Goal: Book appointment/travel/reservation

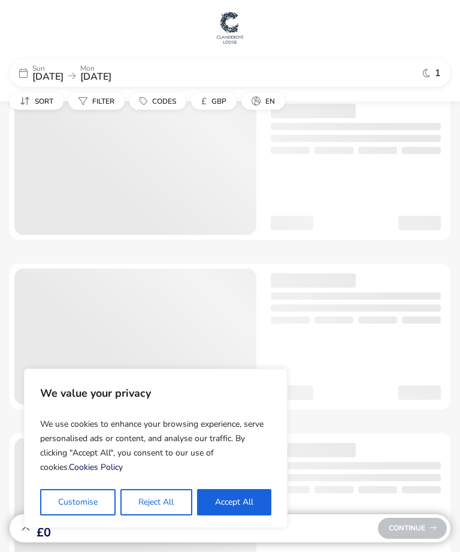
click at [243, 506] on button "Accept All" at bounding box center [234, 502] width 74 height 26
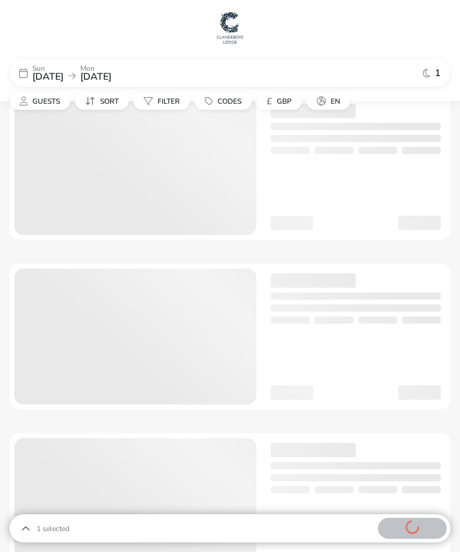
checkbox input "true"
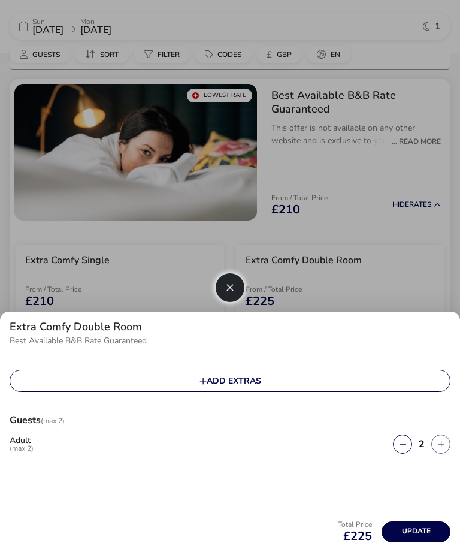
scroll to position [94, 0]
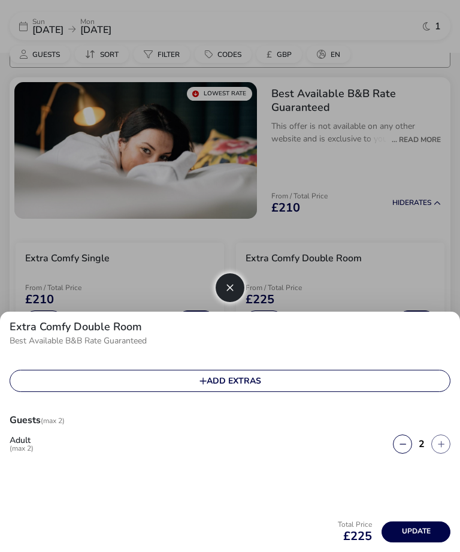
click at [225, 284] on button "button" at bounding box center [230, 287] width 29 height 29
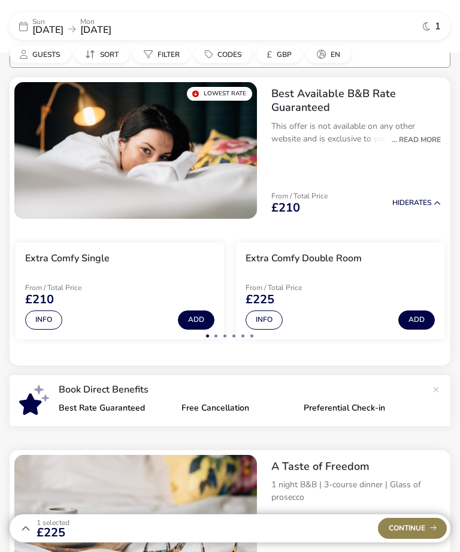
click at [55, 33] on span "17 Aug 2025" at bounding box center [47, 29] width 31 height 13
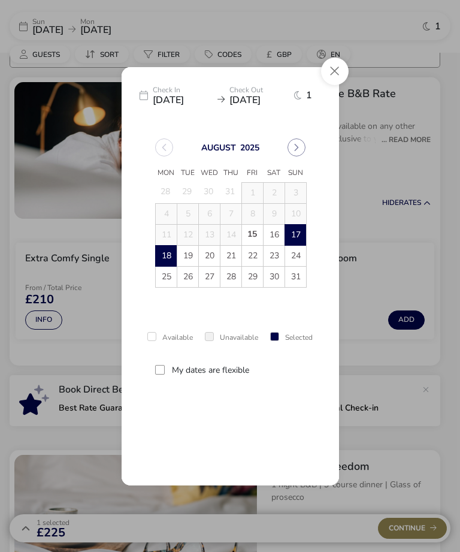
click at [212, 282] on span "27" at bounding box center [210, 277] width 20 height 20
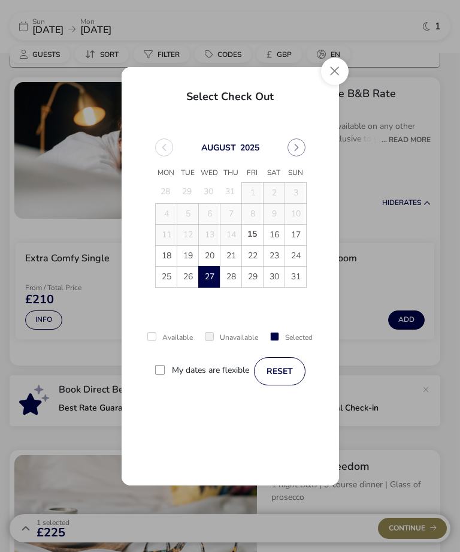
click at [233, 280] on span "28" at bounding box center [231, 277] width 20 height 20
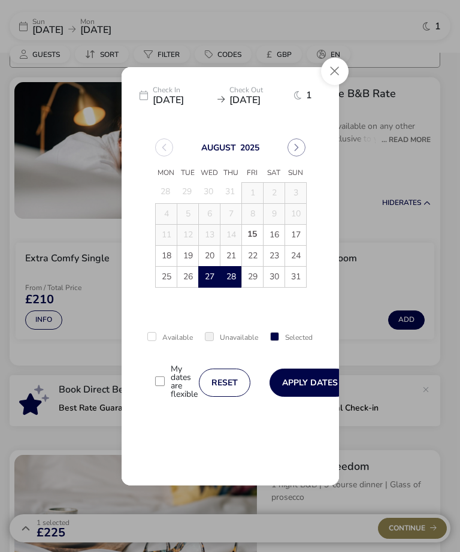
click at [306, 385] on button "Apply Dates" at bounding box center [310, 383] width 81 height 28
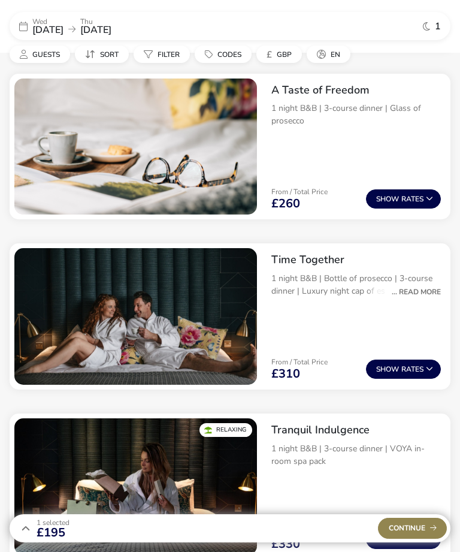
scroll to position [467, 0]
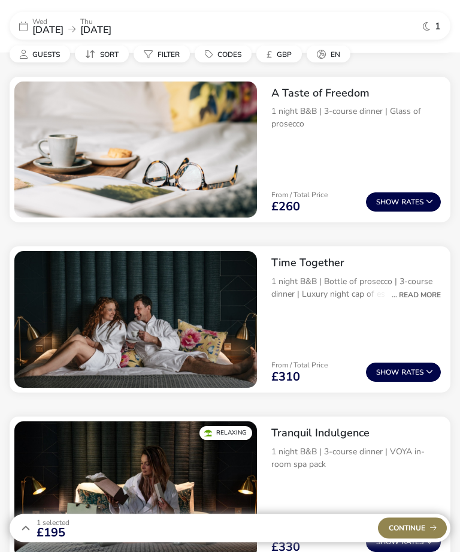
click at [425, 295] on div "... Read More" at bounding box center [413, 295] width 55 height 11
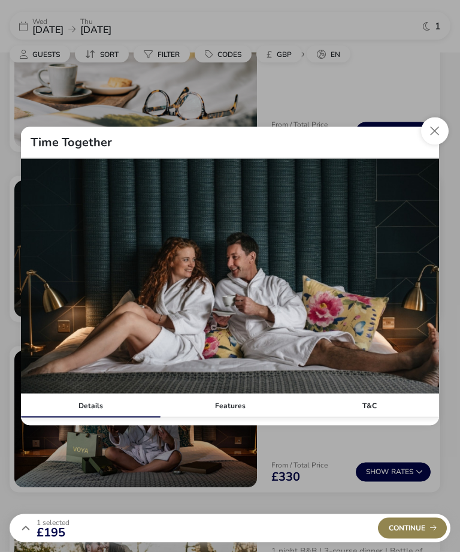
scroll to position [525, 0]
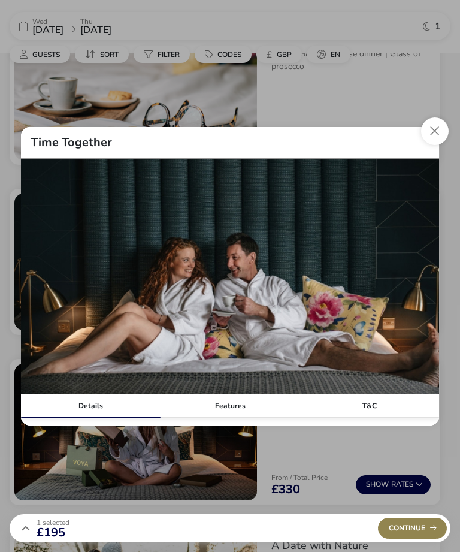
click at [97, 418] on div "Details" at bounding box center [91, 406] width 140 height 24
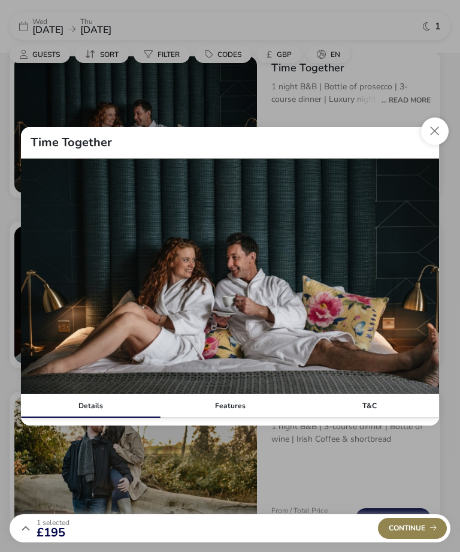
scroll to position [669, 0]
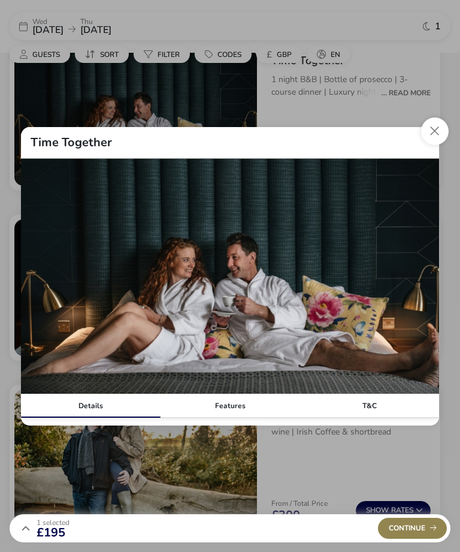
click at [434, 145] on button "Close modal" at bounding box center [435, 131] width 28 height 28
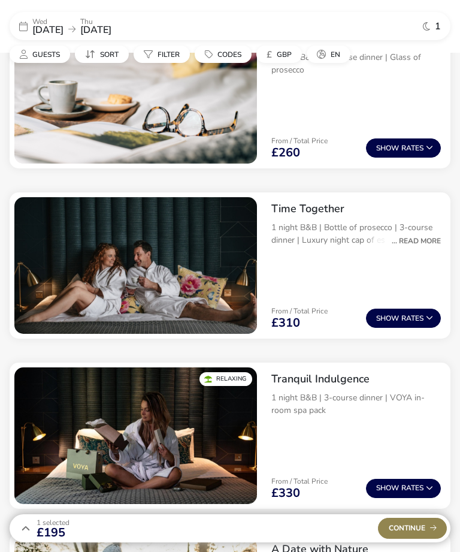
scroll to position [520, 0]
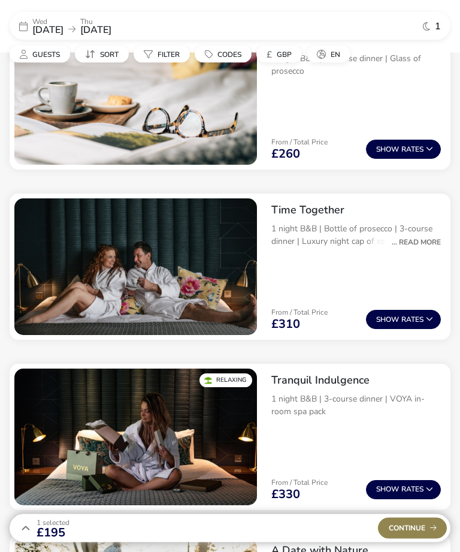
click at [430, 241] on div "... Read More" at bounding box center [413, 242] width 55 height 11
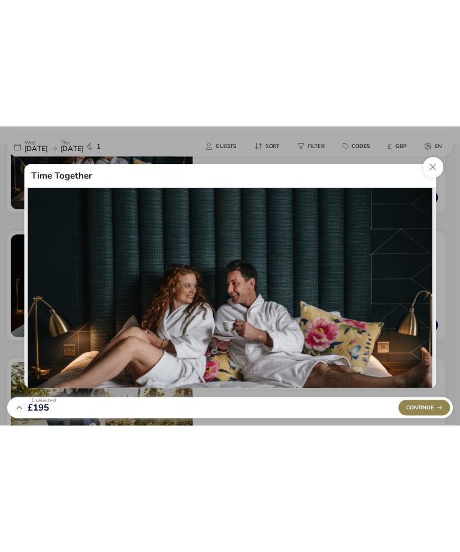
scroll to position [634, 0]
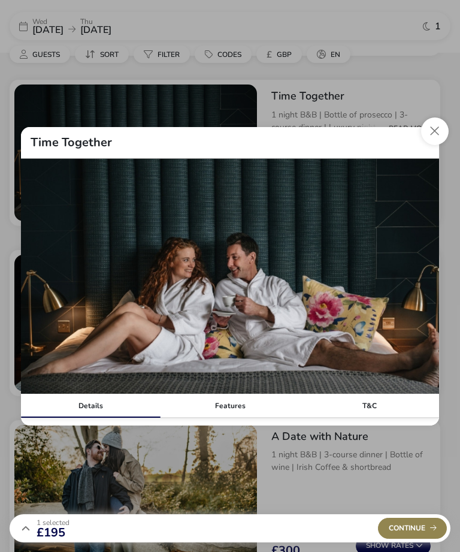
click at [233, 418] on div "Features" at bounding box center [231, 406] width 140 height 24
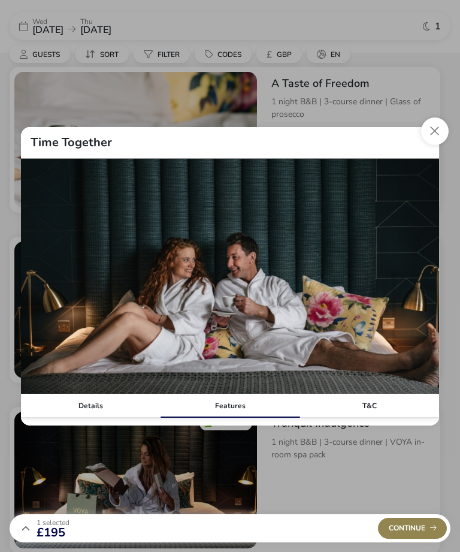
scroll to position [476, 0]
click at [436, 125] on button "Close modal" at bounding box center [435, 131] width 28 height 28
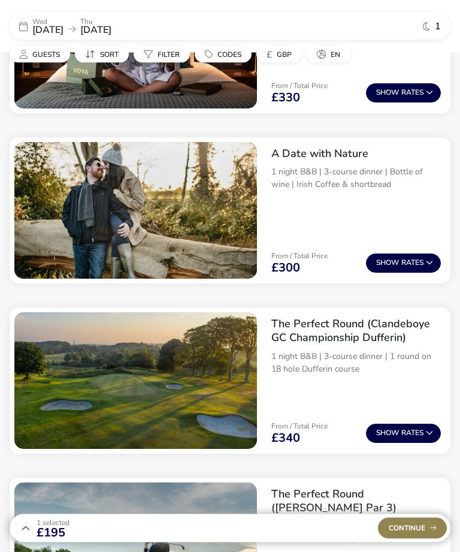
scroll to position [917, 0]
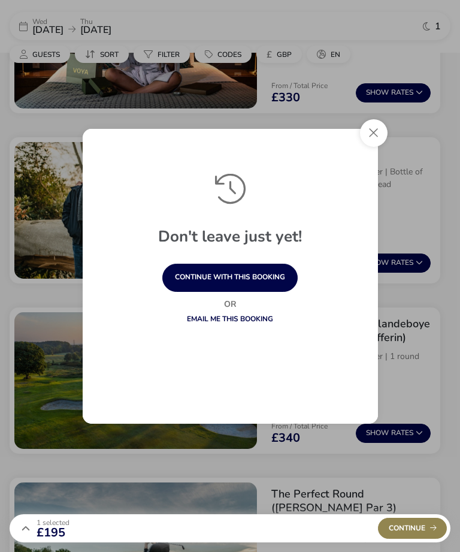
click at [371, 147] on button "Close" at bounding box center [374, 133] width 28 height 28
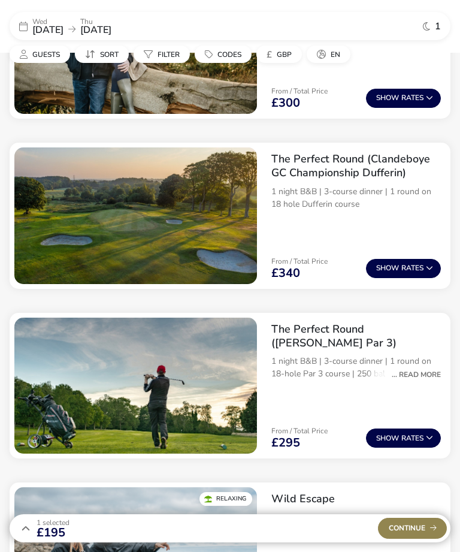
scroll to position [1082, 0]
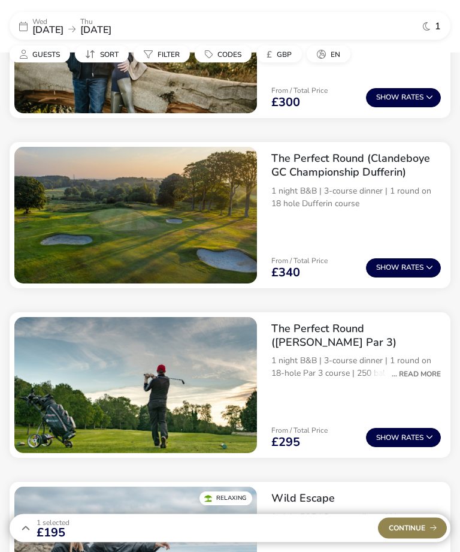
click at [425, 371] on div "... Read More" at bounding box center [413, 374] width 55 height 11
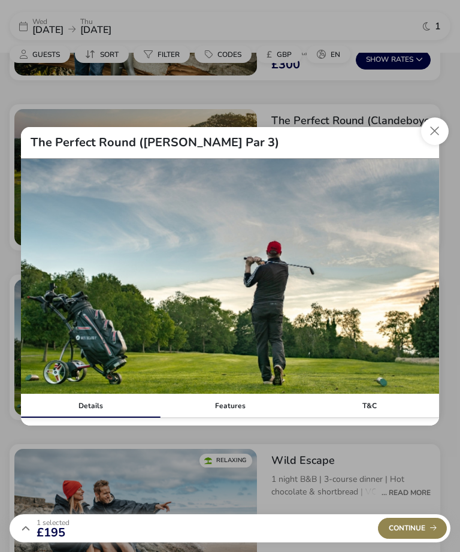
scroll to position [1121, 0]
click at [372, 418] on div "T&C" at bounding box center [370, 406] width 140 height 24
click at [375, 418] on div "T&C" at bounding box center [370, 406] width 140 height 24
click at [237, 418] on div "Features" at bounding box center [231, 406] width 140 height 24
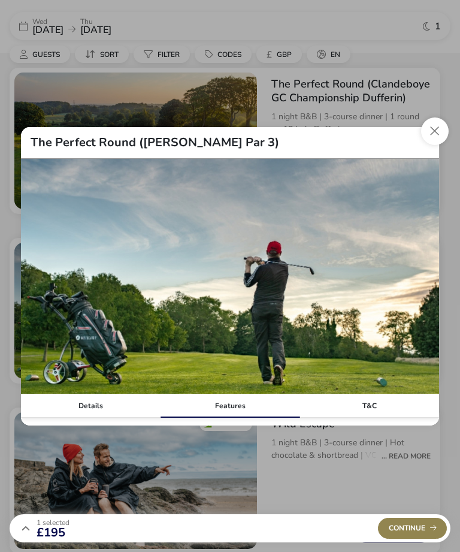
scroll to position [1152, 0]
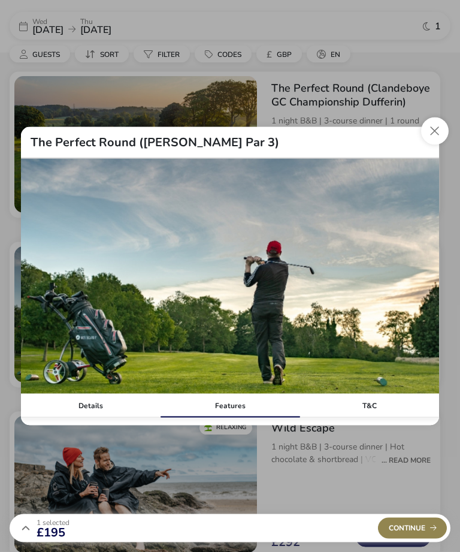
click at [263, 282] on img "tariffDetails" at bounding box center [230, 276] width 418 height 235
click at [267, 274] on img "tariffDetails" at bounding box center [230, 276] width 418 height 235
click at [441, 145] on button "Close modal" at bounding box center [435, 131] width 28 height 28
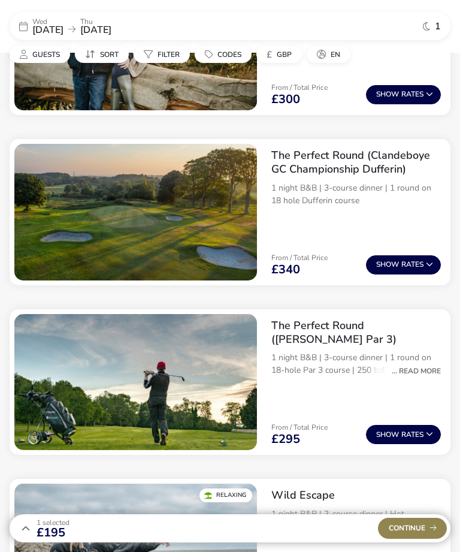
scroll to position [1085, 0]
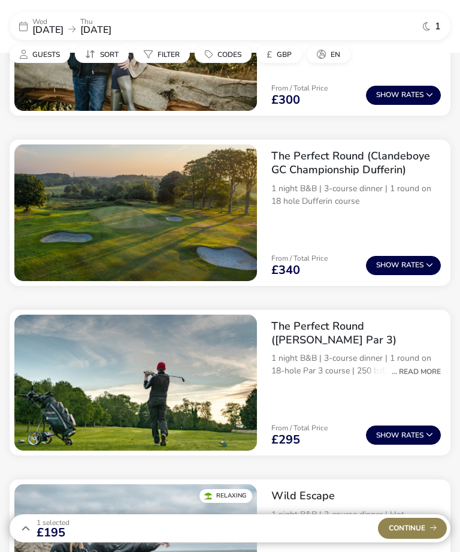
click at [407, 433] on button "Show Rates" at bounding box center [403, 434] width 75 height 19
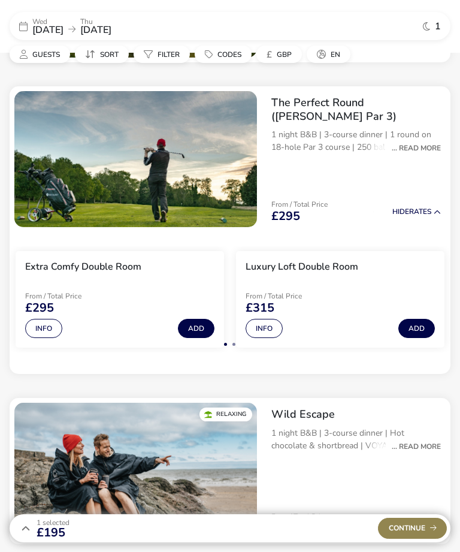
scroll to position [1333, 0]
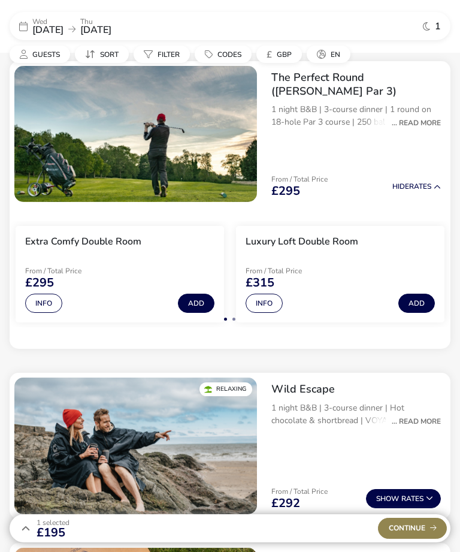
click at [268, 300] on button "Info" at bounding box center [264, 303] width 37 height 19
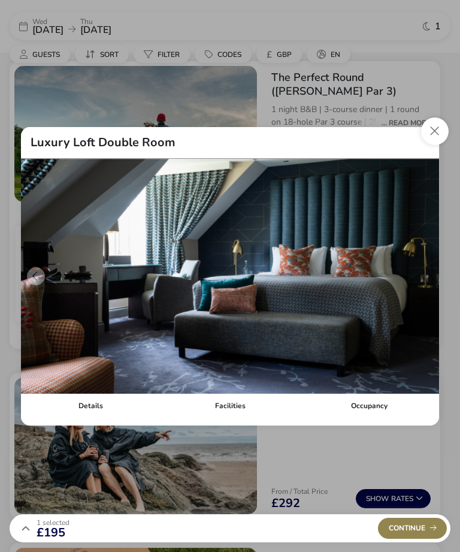
click at [424, 285] on button "details" at bounding box center [424, 276] width 18 height 18
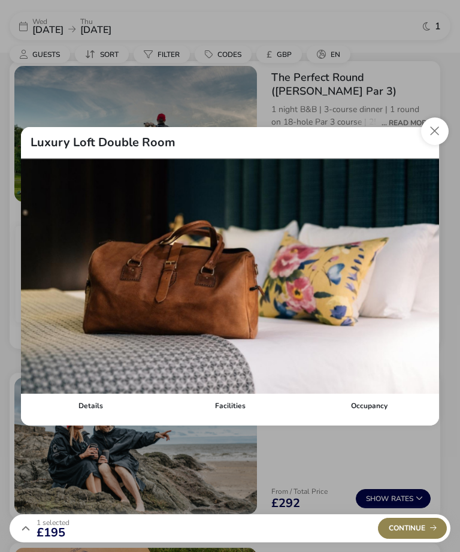
click at [424, 285] on button "details" at bounding box center [424, 276] width 18 height 18
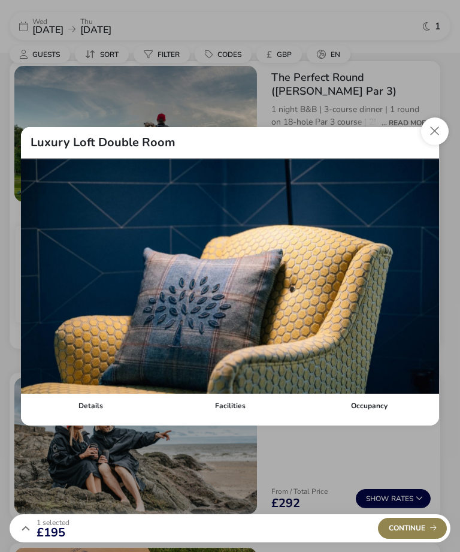
click at [422, 285] on button "details" at bounding box center [424, 276] width 18 height 18
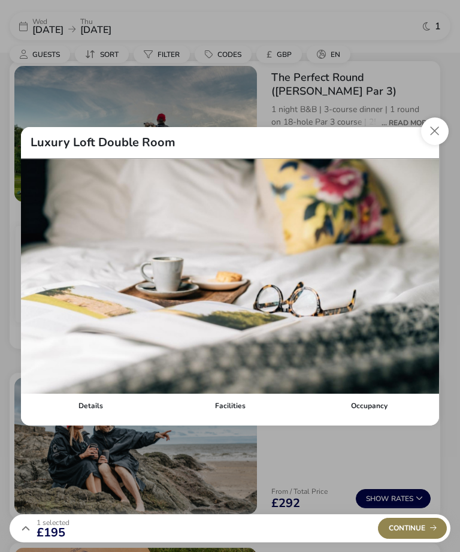
click at [425, 285] on button "details" at bounding box center [424, 276] width 18 height 18
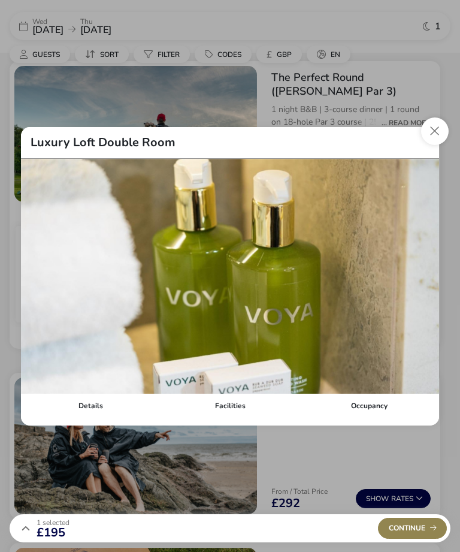
click at [425, 285] on button "details" at bounding box center [424, 276] width 18 height 18
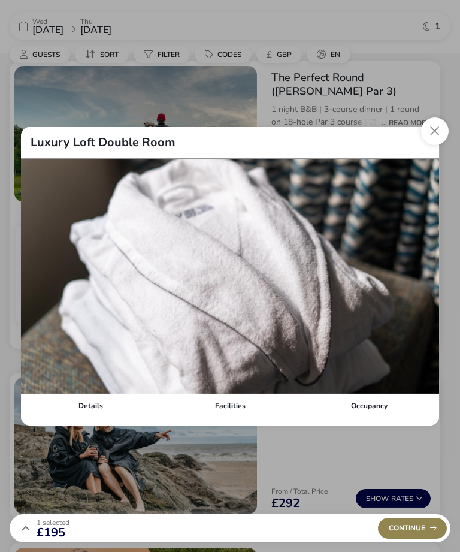
click at [427, 285] on button "details" at bounding box center [424, 276] width 18 height 18
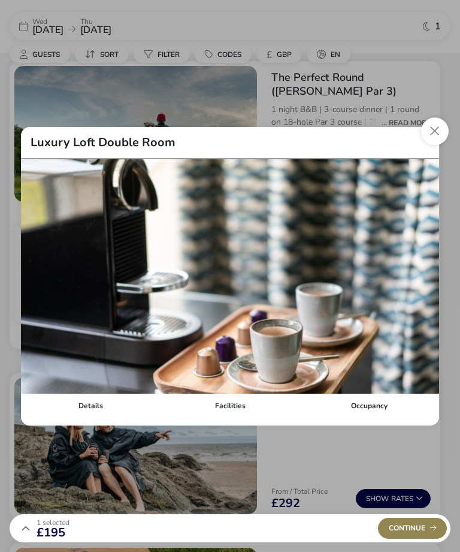
click at [422, 285] on button "details" at bounding box center [424, 276] width 18 height 18
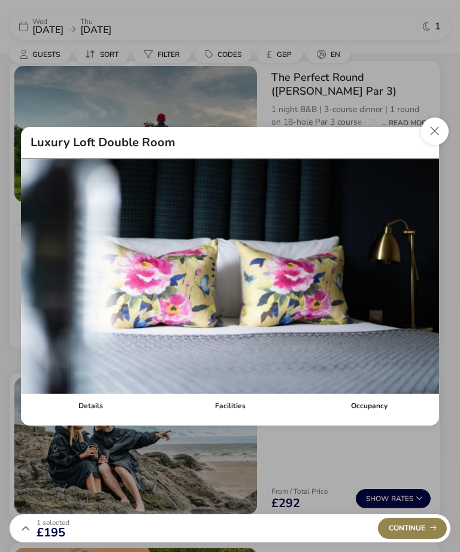
click at [425, 285] on button "details" at bounding box center [424, 276] width 18 height 18
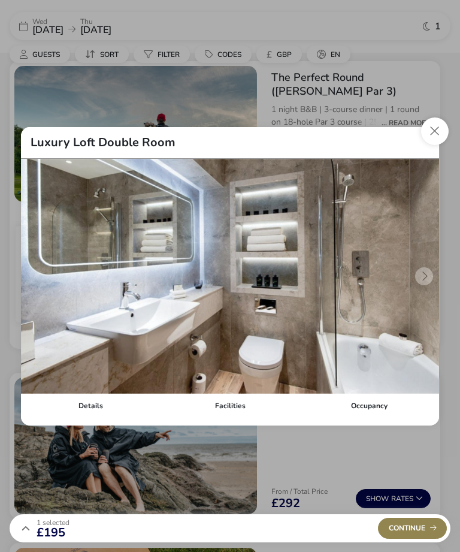
click at [427, 291] on img "9 / 9" at bounding box center [230, 276] width 418 height 235
click at [425, 290] on img "9 / 9" at bounding box center [230, 276] width 418 height 235
click at [439, 145] on button "Close dialog" at bounding box center [435, 131] width 28 height 28
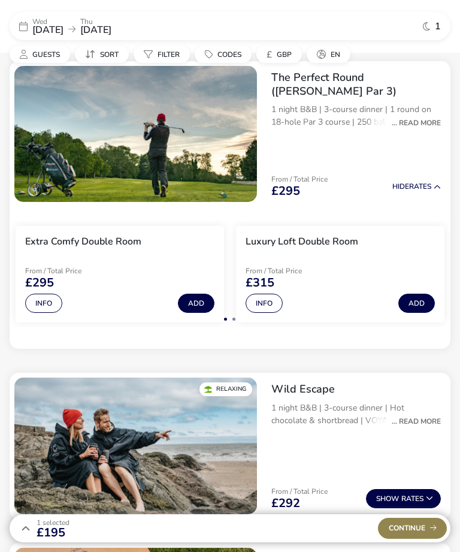
click at [44, 300] on button "Info" at bounding box center [43, 303] width 37 height 19
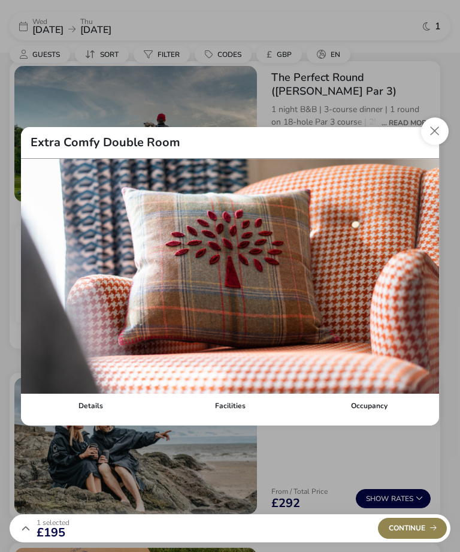
click at [427, 285] on button "details" at bounding box center [424, 276] width 18 height 18
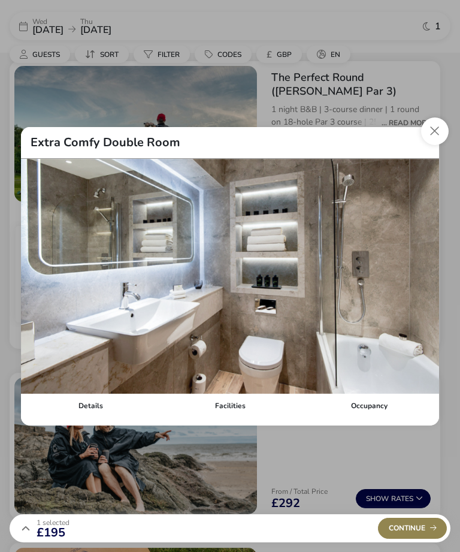
click at [425, 285] on button "details" at bounding box center [424, 276] width 18 height 18
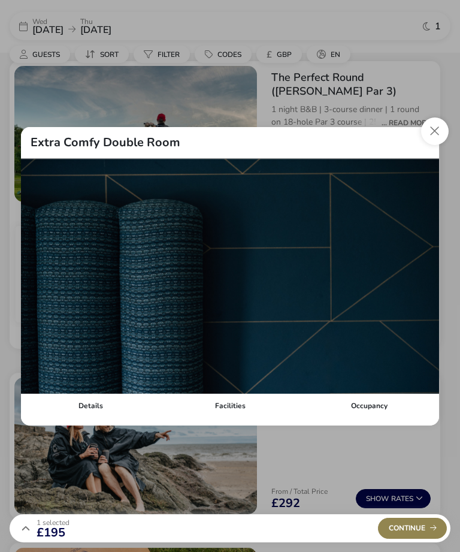
click at [419, 285] on button "details" at bounding box center [424, 276] width 18 height 18
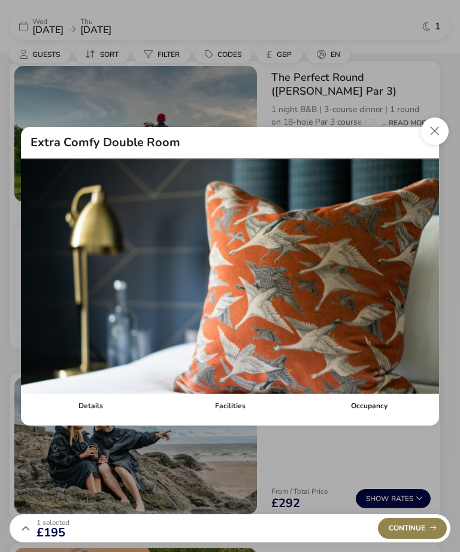
click at [421, 285] on button "details" at bounding box center [424, 276] width 18 height 18
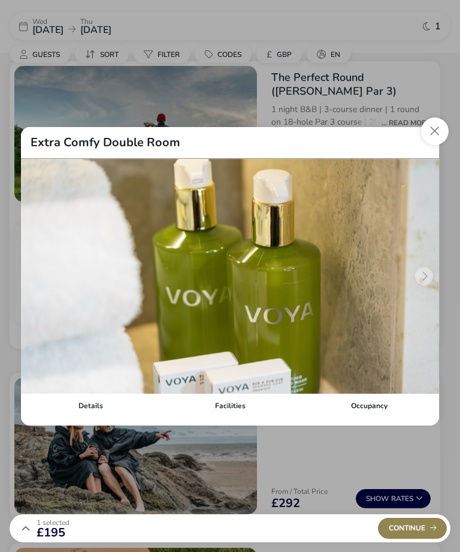
click at [418, 290] on img "6 / 6" at bounding box center [230, 276] width 418 height 235
click at [424, 297] on img "6 / 6" at bounding box center [230, 276] width 418 height 235
click at [40, 285] on button "details" at bounding box center [36, 276] width 18 height 18
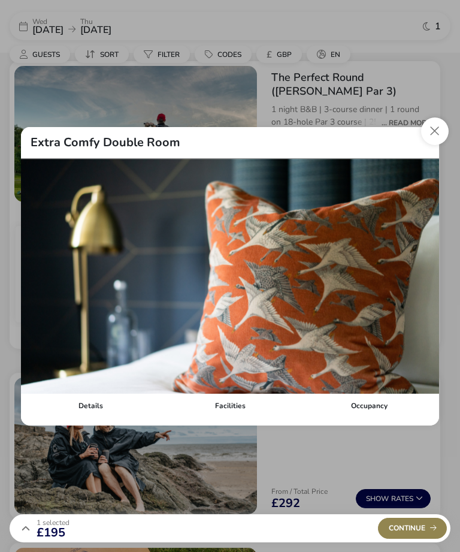
click at [37, 285] on button "details" at bounding box center [36, 276] width 18 height 18
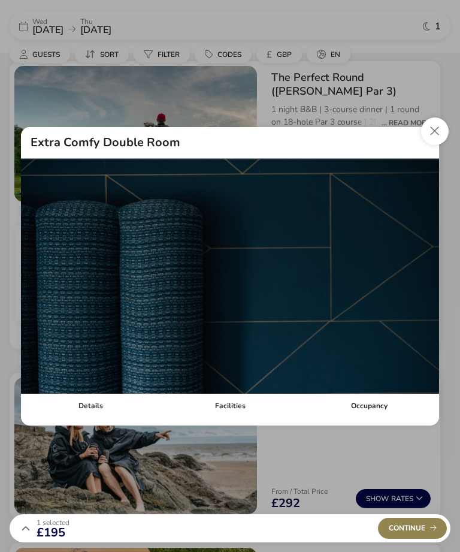
click at [38, 285] on button "details" at bounding box center [36, 276] width 18 height 18
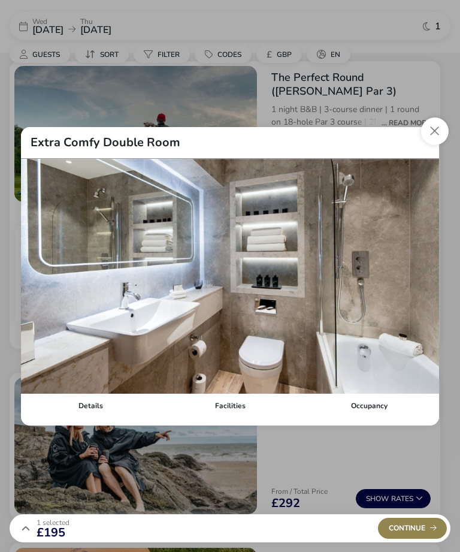
click at [41, 304] on img "3 / 6" at bounding box center [230, 276] width 418 height 235
click at [39, 285] on button "details" at bounding box center [36, 276] width 18 height 18
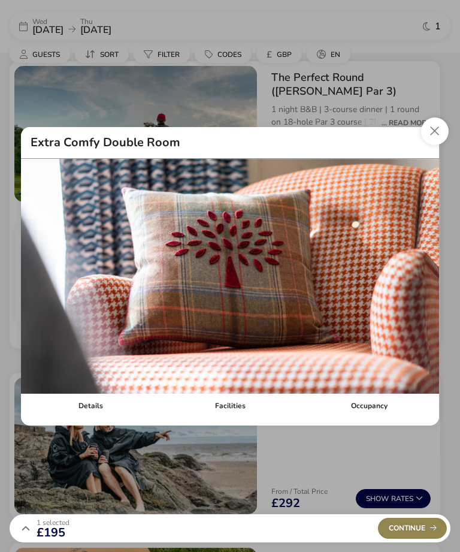
click at [38, 285] on button "details" at bounding box center [36, 276] width 18 height 18
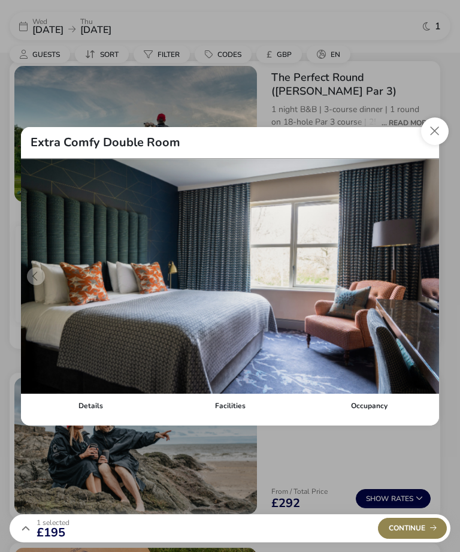
click at [436, 145] on button "Close dialog" at bounding box center [435, 131] width 28 height 28
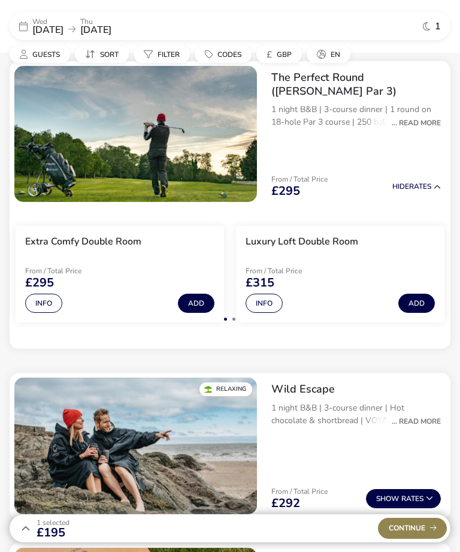
click at [274, 300] on button "Info" at bounding box center [264, 303] width 37 height 19
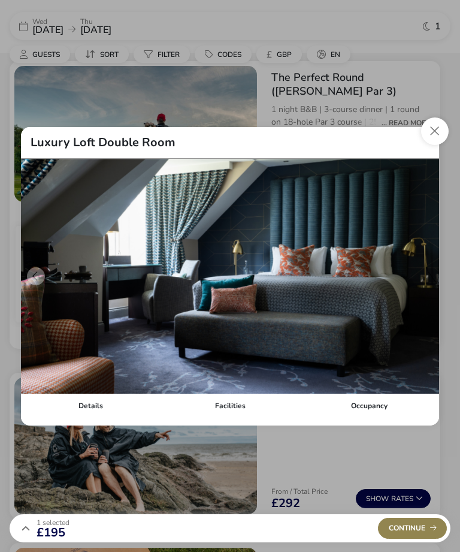
click at [233, 418] on div "Facilities" at bounding box center [231, 406] width 140 height 24
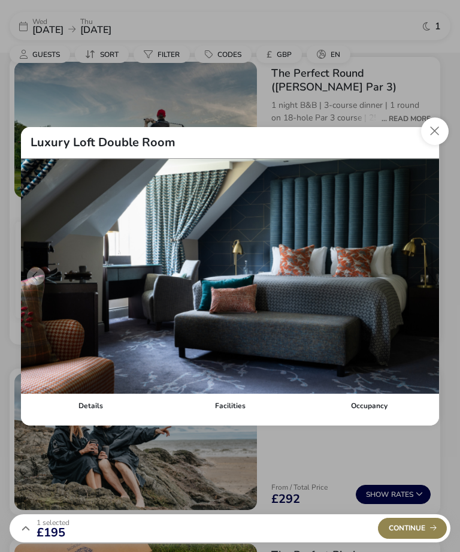
scroll to position [1331, 0]
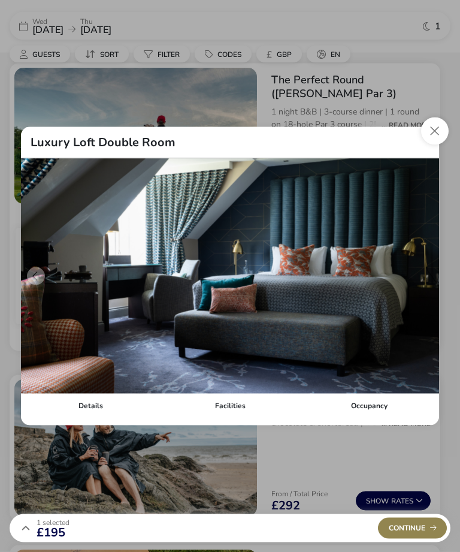
click at [378, 418] on div "Occupancy" at bounding box center [370, 406] width 140 height 24
click at [441, 145] on button "Close dialog" at bounding box center [435, 131] width 28 height 28
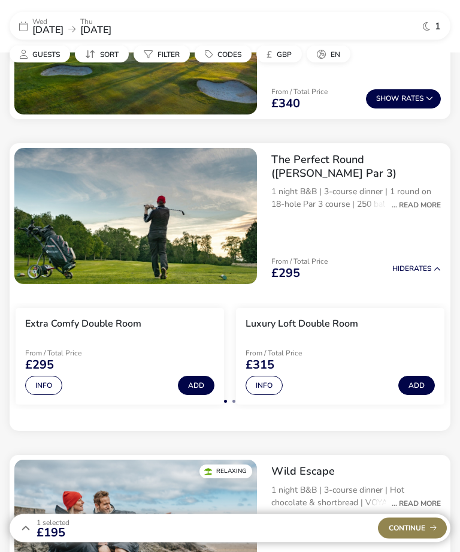
scroll to position [1248, 0]
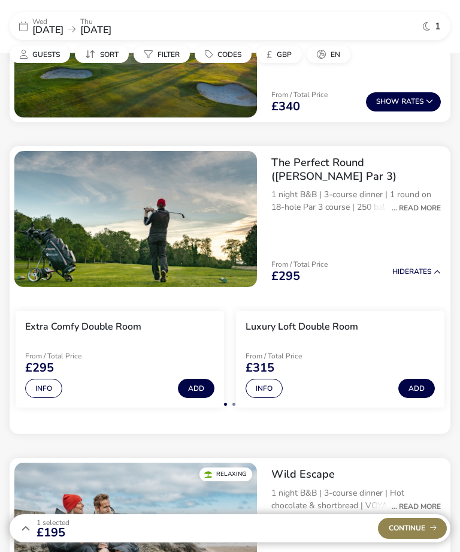
click at [372, 208] on p "1 night B&B | 3-course dinner | 1 round on 18-hole Par 3 course | 250 balls on …" at bounding box center [356, 200] width 170 height 25
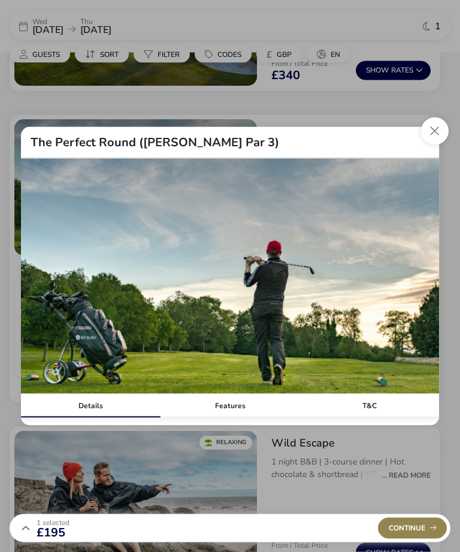
scroll to position [1265, 0]
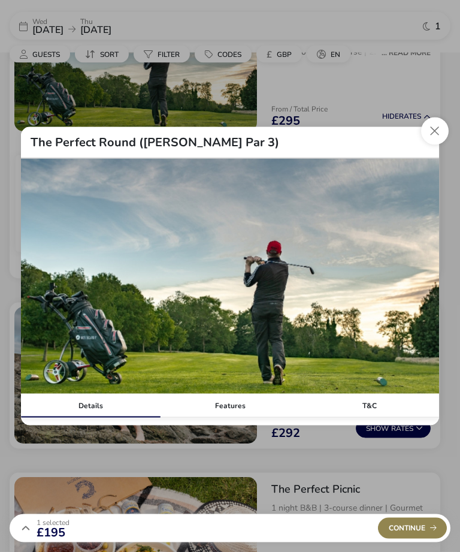
click at [436, 145] on button "Close modal" at bounding box center [435, 131] width 28 height 28
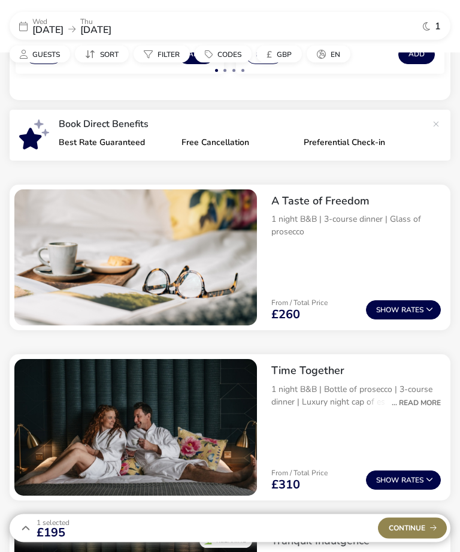
scroll to position [0, 0]
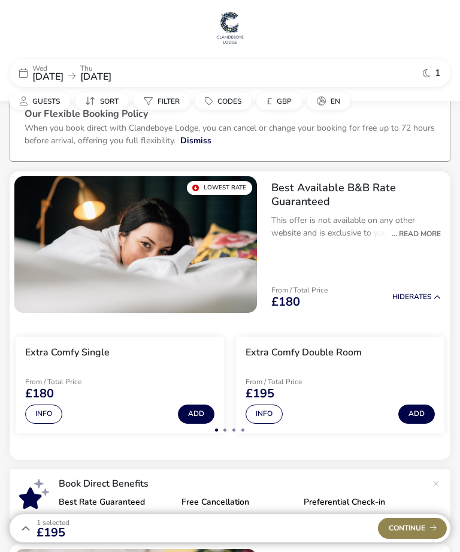
click at [237, 27] on img at bounding box center [230, 28] width 30 height 36
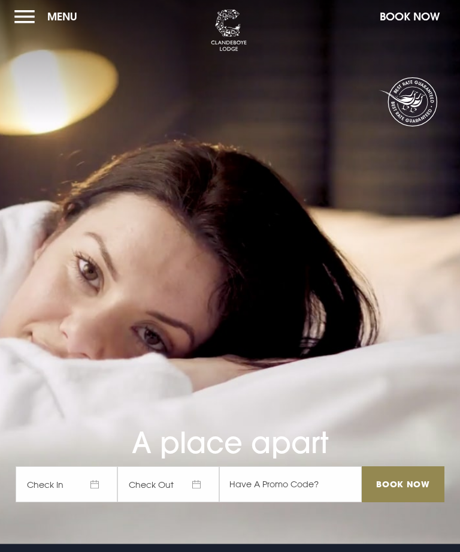
scroll to position [3, 0]
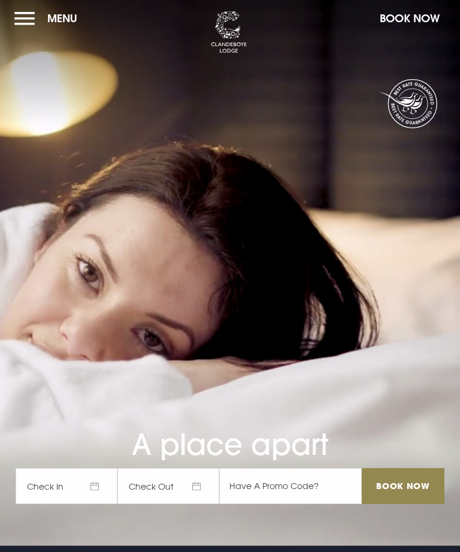
click at [45, 31] on button "Menu" at bounding box center [48, 18] width 69 height 26
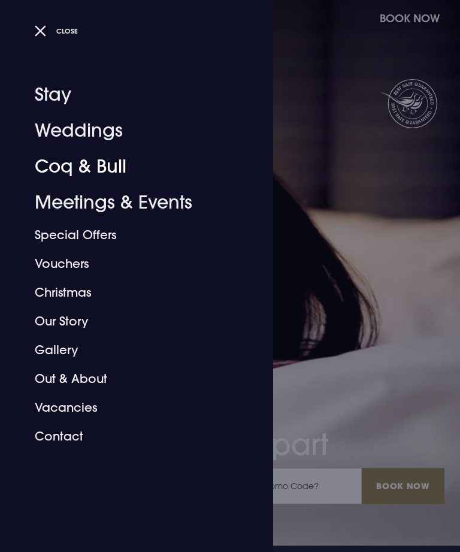
click at [102, 175] on link "Coq & Bull" at bounding box center [129, 167] width 189 height 36
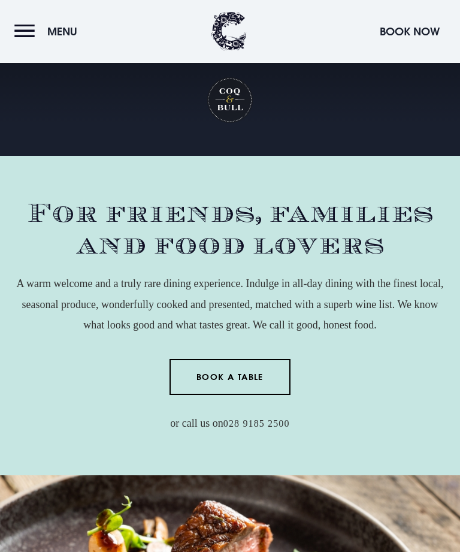
scroll to position [1482, 0]
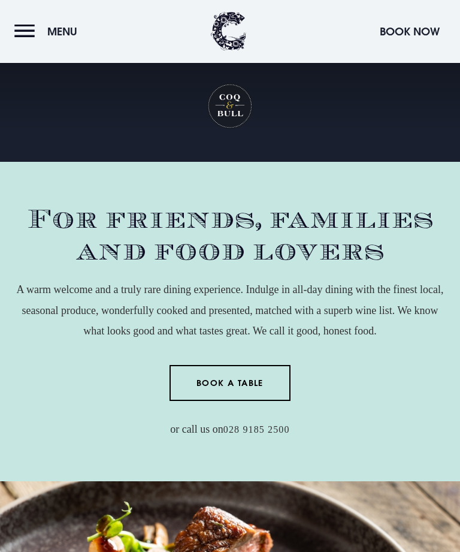
scroll to position [0, 0]
click at [31, 22] on button "Menu" at bounding box center [48, 32] width 69 height 26
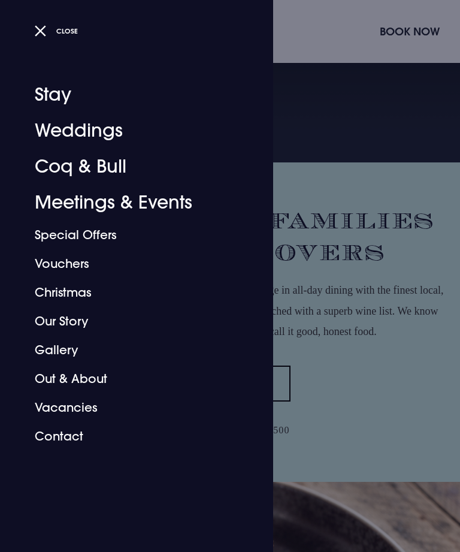
click at [58, 90] on link "Stay" at bounding box center [129, 95] width 189 height 36
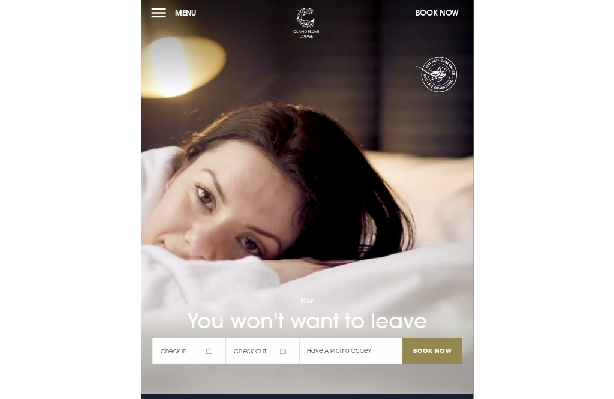
scroll to position [3, 0]
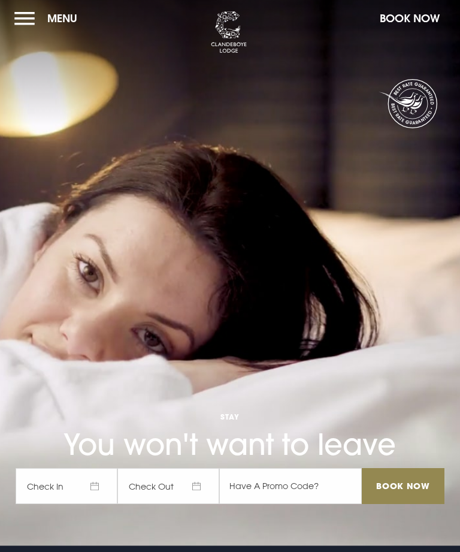
click at [70, 504] on span "Check In" at bounding box center [67, 486] width 102 height 36
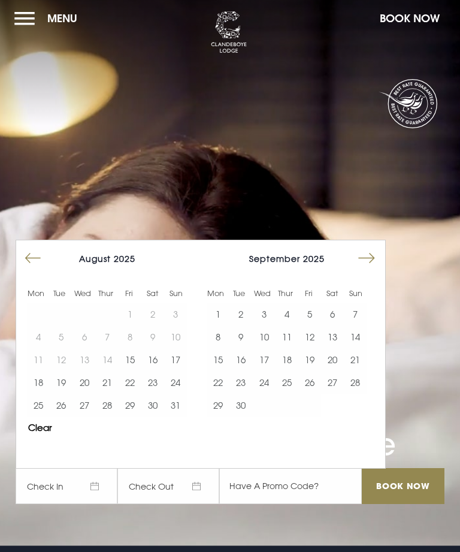
scroll to position [0, 0]
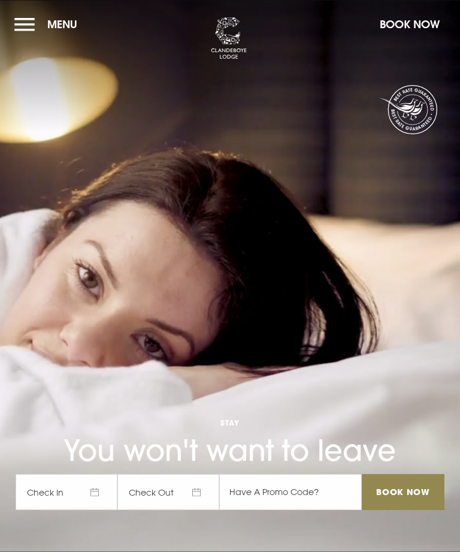
click at [116, 146] on video "Your browser does not support the video tag." at bounding box center [230, 276] width 986 height 552
click at [62, 510] on span "Check In" at bounding box center [67, 492] width 102 height 36
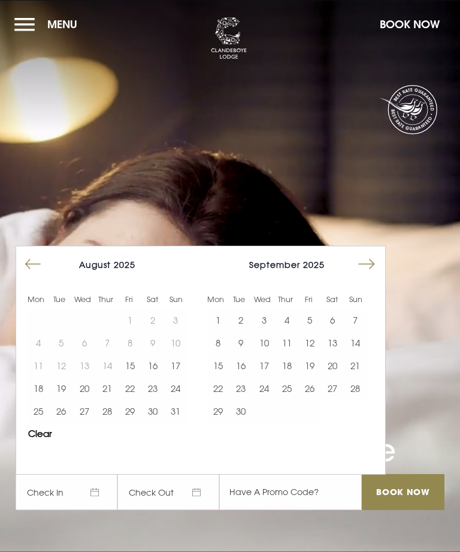
click at [83, 422] on button "27" at bounding box center [84, 411] width 23 height 23
click at [106, 422] on button "28" at bounding box center [107, 411] width 23 height 23
click at [407, 510] on input "Book Now" at bounding box center [403, 492] width 83 height 36
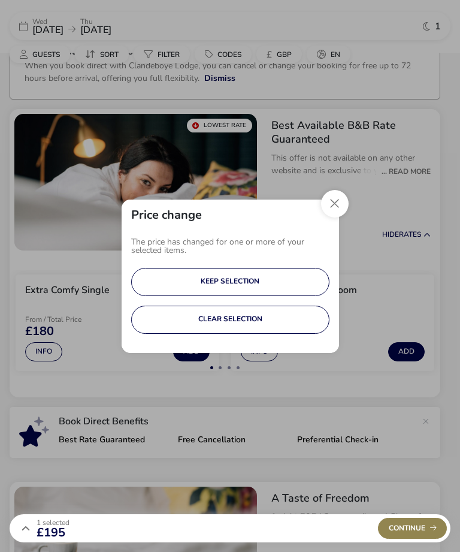
click at [331, 206] on button "Close" at bounding box center [335, 204] width 28 height 28
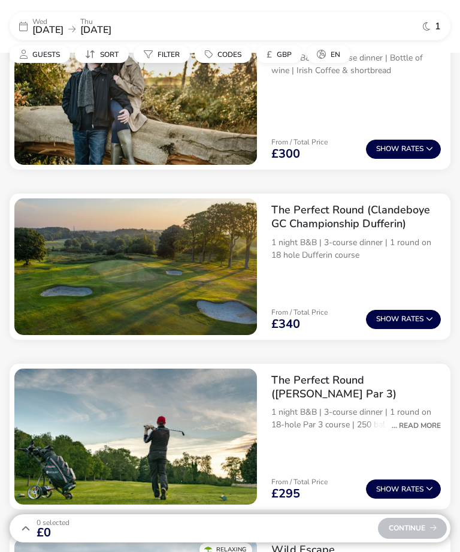
scroll to position [1033, 0]
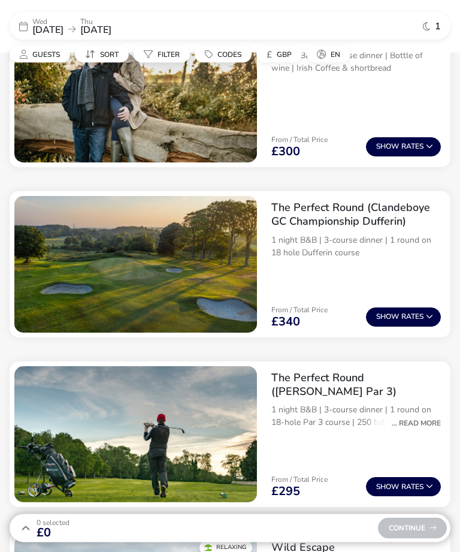
click at [412, 315] on button "Show Rates" at bounding box center [403, 317] width 75 height 19
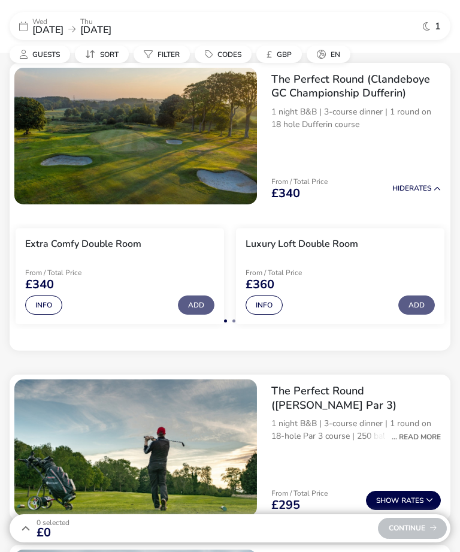
scroll to position [1163, 0]
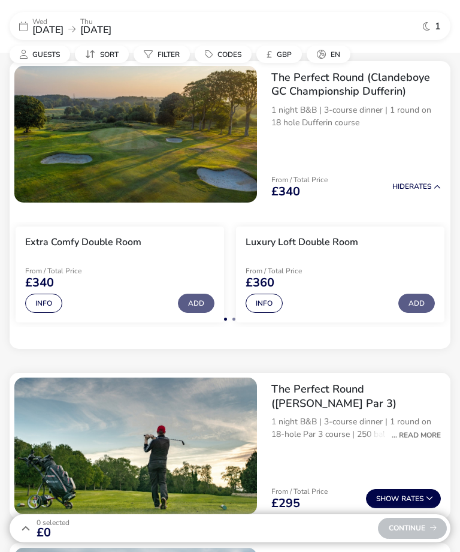
click at [271, 303] on button "Info" at bounding box center [264, 303] width 37 height 19
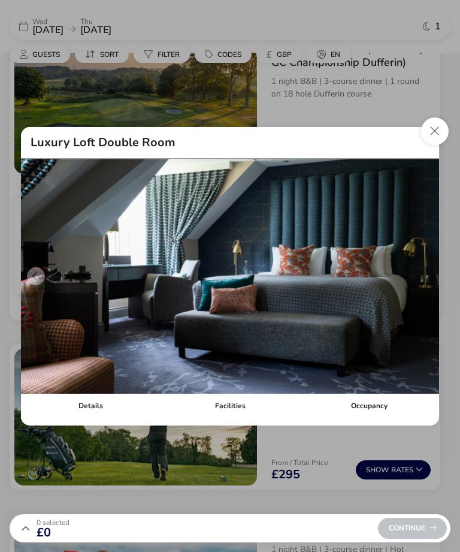
scroll to position [1191, 0]
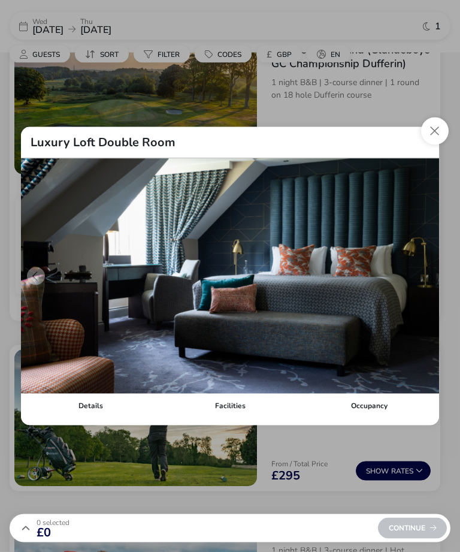
click at [433, 128] on button "Close dialog" at bounding box center [435, 131] width 28 height 28
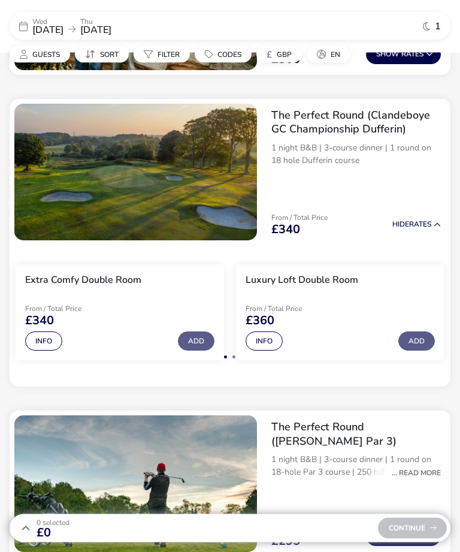
scroll to position [1125, 0]
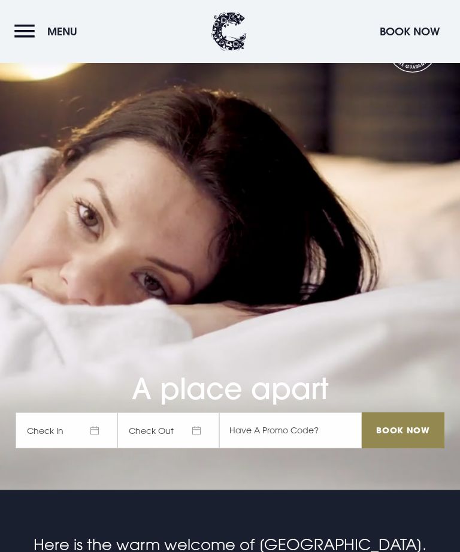
click at [67, 448] on span "Check In" at bounding box center [67, 430] width 102 height 36
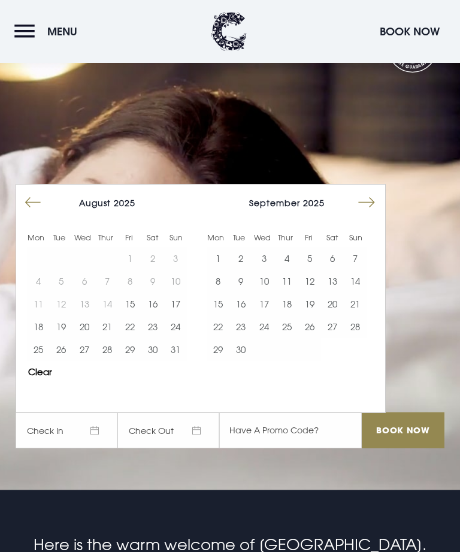
click at [87, 361] on button "27" at bounding box center [84, 349] width 23 height 23
click at [105, 361] on button "28" at bounding box center [107, 349] width 23 height 23
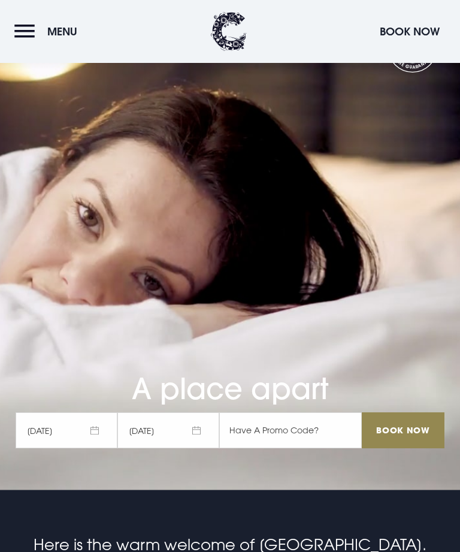
click at [408, 448] on input "Book Now" at bounding box center [403, 430] width 83 height 36
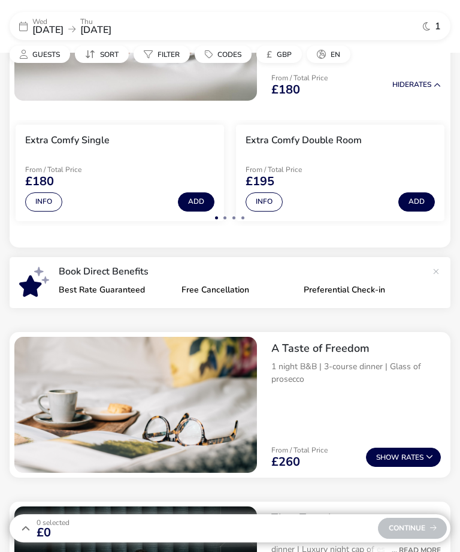
scroll to position [210, 0]
